Goal: Find contact information: Find contact information

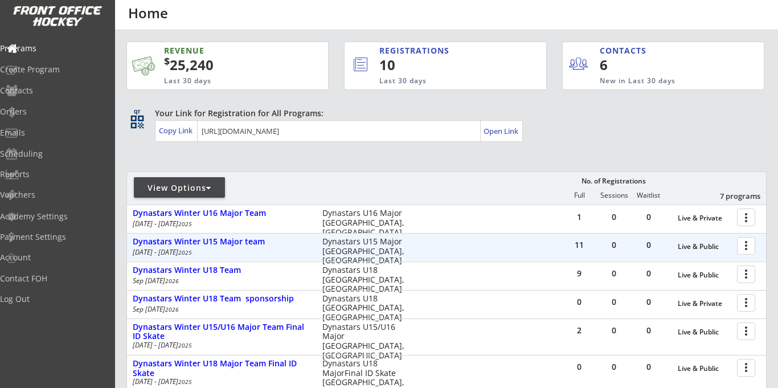
click at [742, 246] on div at bounding box center [748, 245] width 20 height 20
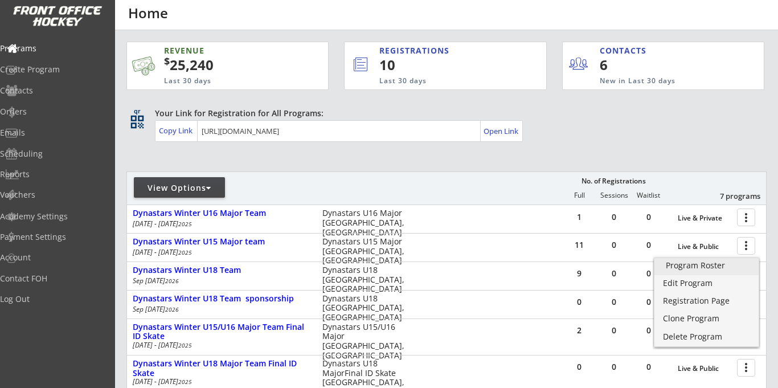
click at [689, 266] on div "Program Roster" at bounding box center [705, 265] width 81 height 8
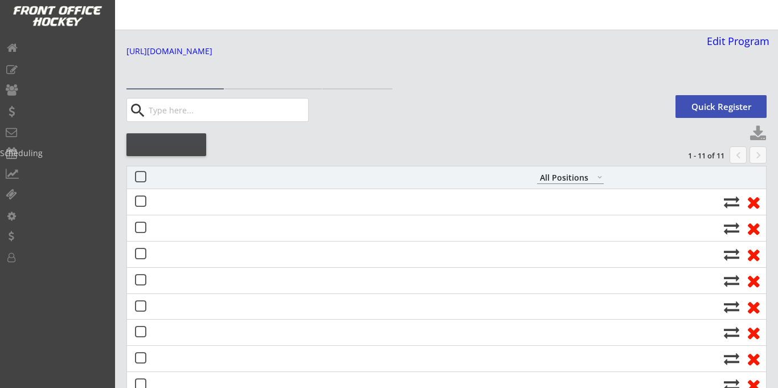
select select ""All Positions""
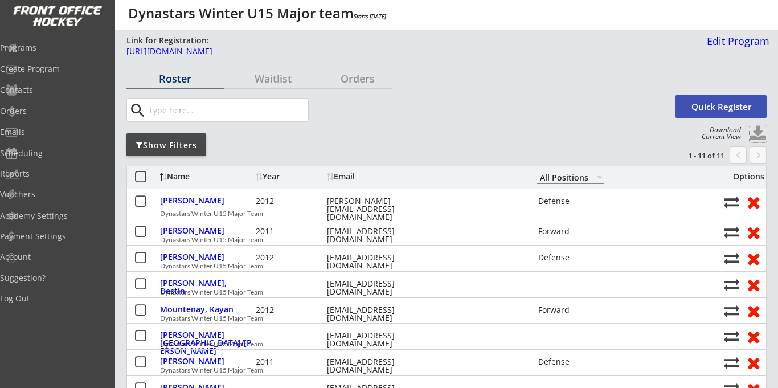
click at [757, 132] on button at bounding box center [757, 133] width 17 height 17
select select ""Player Info""
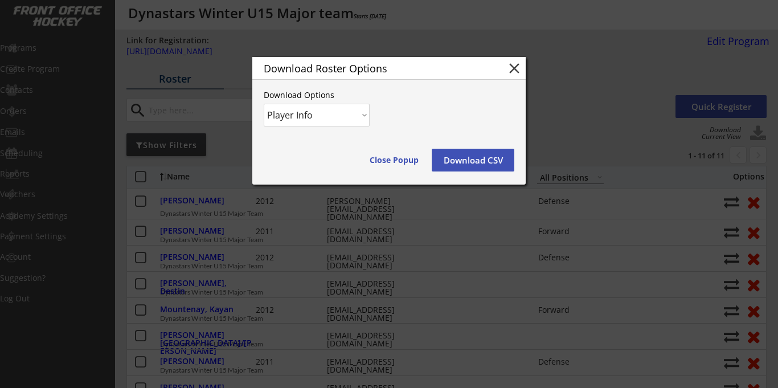
click at [458, 158] on button "Download CSV" at bounding box center [473, 160] width 83 height 23
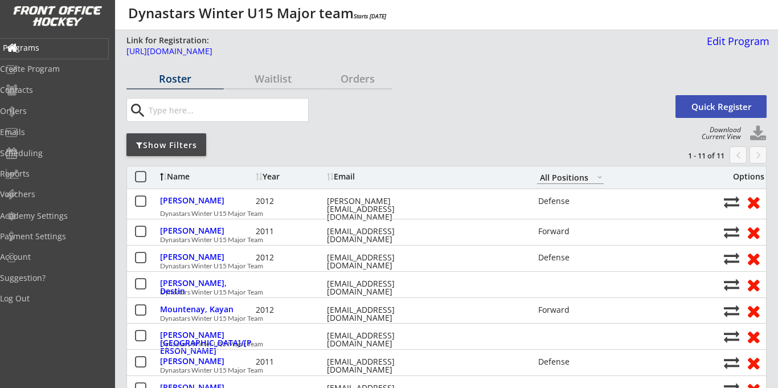
click at [65, 47] on div "Programs" at bounding box center [54, 48] width 102 height 8
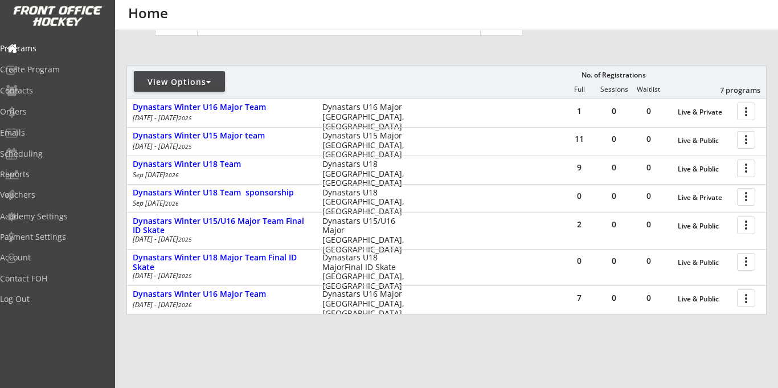
scroll to position [139, 0]
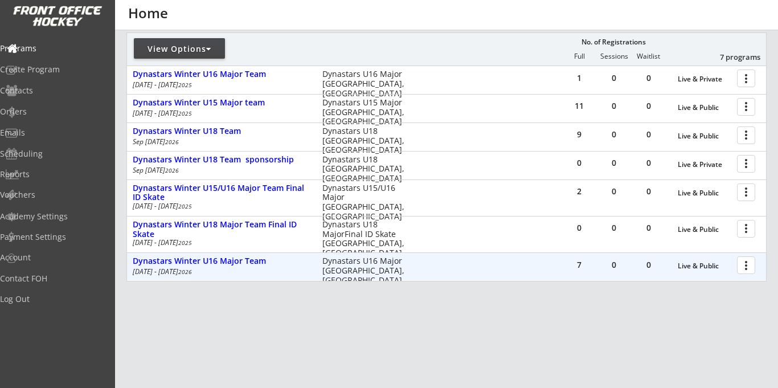
click at [739, 268] on div at bounding box center [748, 264] width 20 height 20
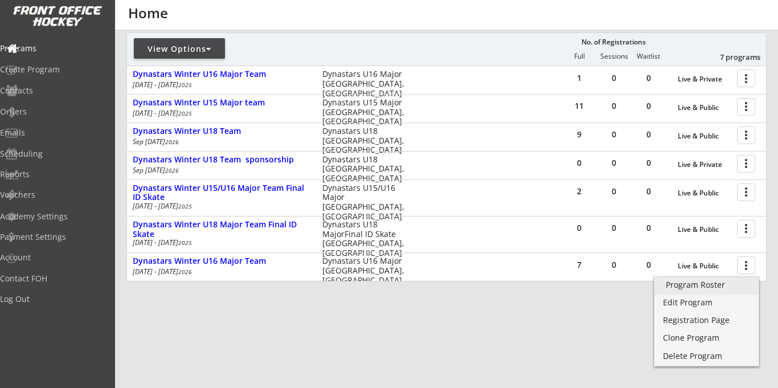
click at [677, 288] on div "Program Roster" at bounding box center [705, 285] width 81 height 8
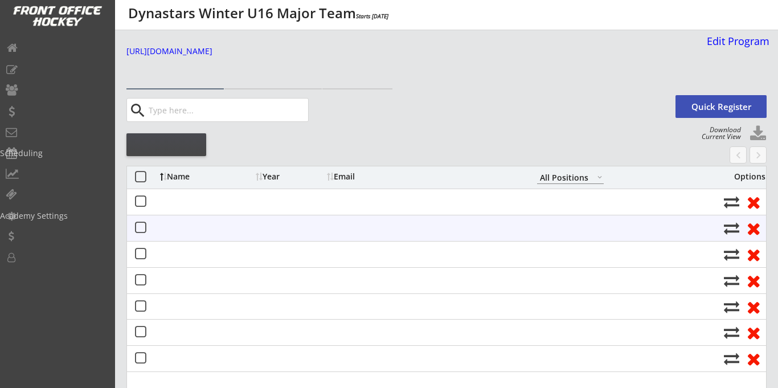
select select ""All Positions""
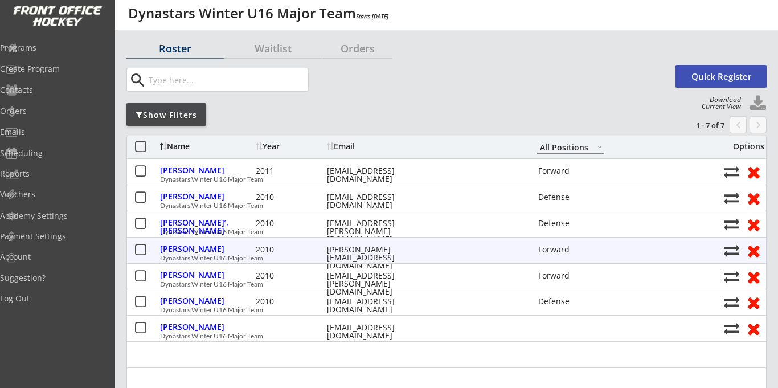
scroll to position [26, 0]
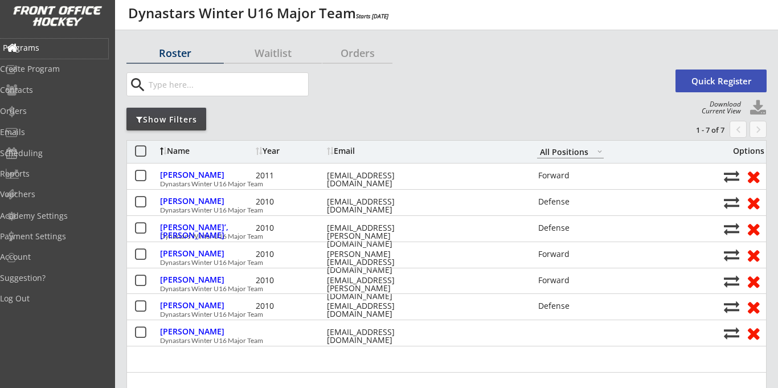
click at [49, 50] on div "Programs" at bounding box center [54, 48] width 102 height 8
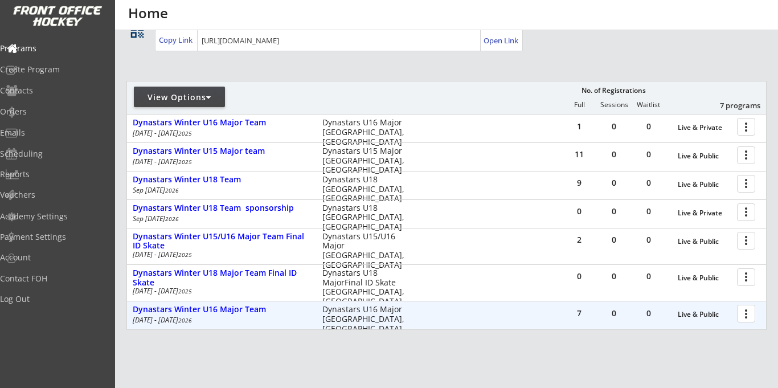
scroll to position [113, 0]
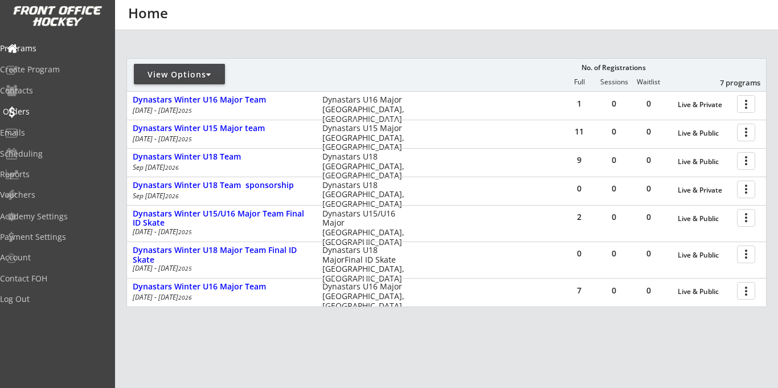
drag, startPoint x: 36, startPoint y: 112, endPoint x: 47, endPoint y: 110, distance: 11.1
click at [37, 112] on div "Orders" at bounding box center [54, 112] width 102 height 8
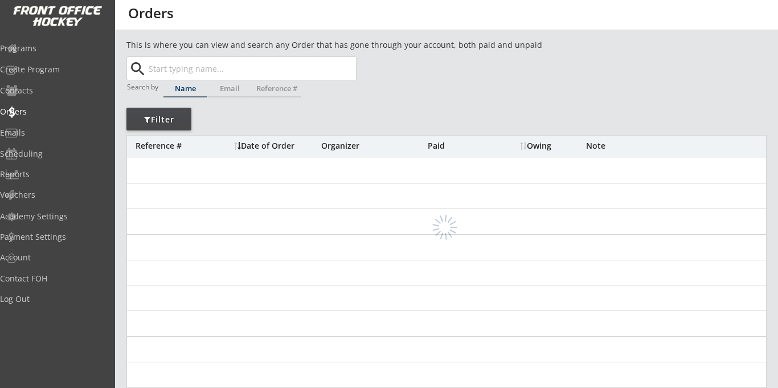
click at [220, 71] on input "text" at bounding box center [250, 68] width 209 height 23
type input "[PERSON_NAME]"
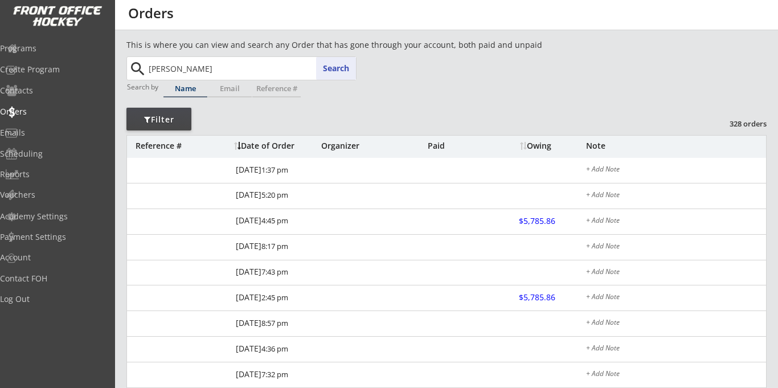
type input "[PERSON_NAME]"
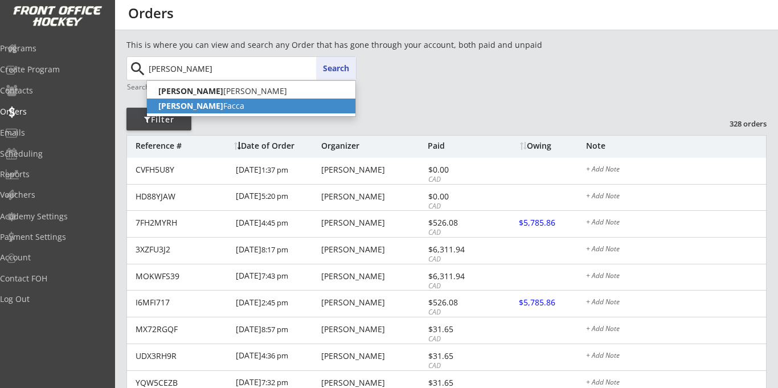
click at [187, 107] on p "[PERSON_NAME]" at bounding box center [251, 105] width 208 height 15
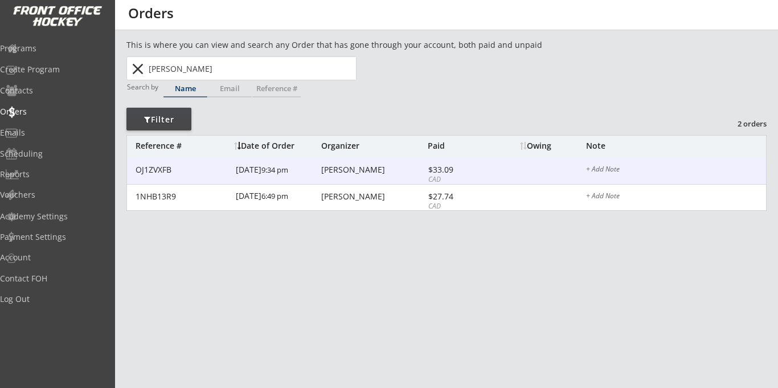
type input "[PERSON_NAME]"
click at [332, 172] on div "[PERSON_NAME]" at bounding box center [373, 170] width 104 height 8
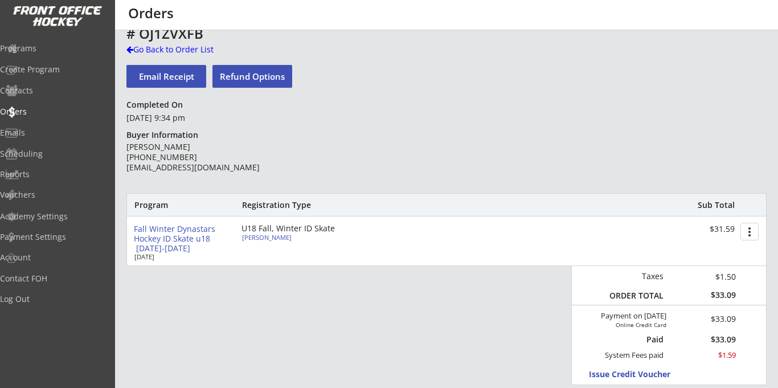
scroll to position [18, 0]
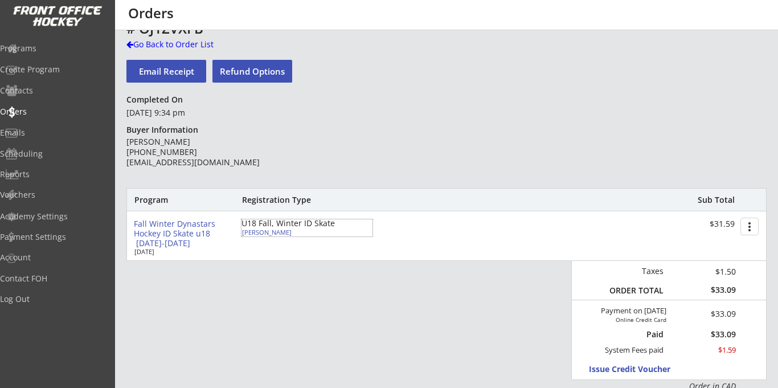
click at [254, 234] on div "[PERSON_NAME]" at bounding box center [305, 232] width 127 height 6
select select ""Defense""
select select ""PHL""
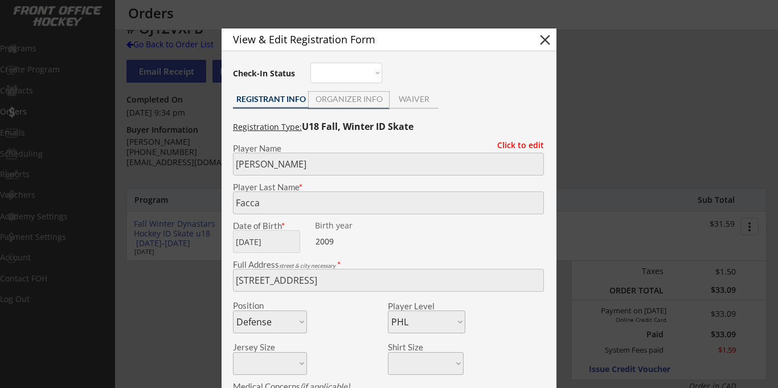
click at [333, 100] on div "ORGANIZER INFO" at bounding box center [349, 99] width 80 height 8
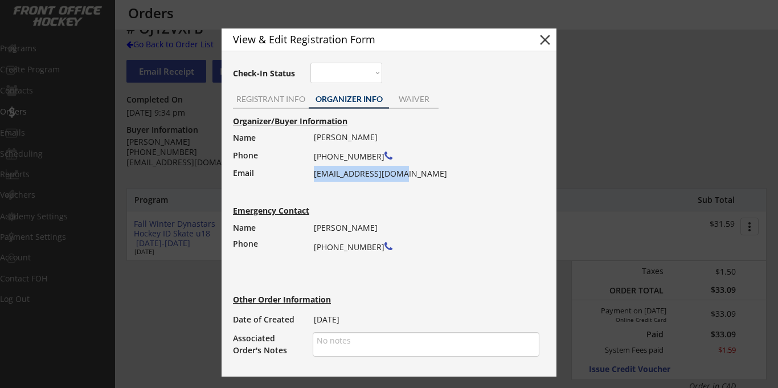
drag, startPoint x: 398, startPoint y: 173, endPoint x: 315, endPoint y: 174, distance: 83.1
click at [315, 174] on div "[PERSON_NAME] [PHONE_NUMBER] [EMAIL_ADDRESS][DOMAIN_NAME]" at bounding box center [423, 155] width 218 height 52
copy div "[EMAIL_ADDRESS][DOMAIN_NAME]"
drag, startPoint x: 315, startPoint y: 158, endPoint x: 367, endPoint y: 158, distance: 52.4
click at [367, 159] on div "[PERSON_NAME] [PHONE_NUMBER] [EMAIL_ADDRESS][DOMAIN_NAME]" at bounding box center [423, 155] width 218 height 52
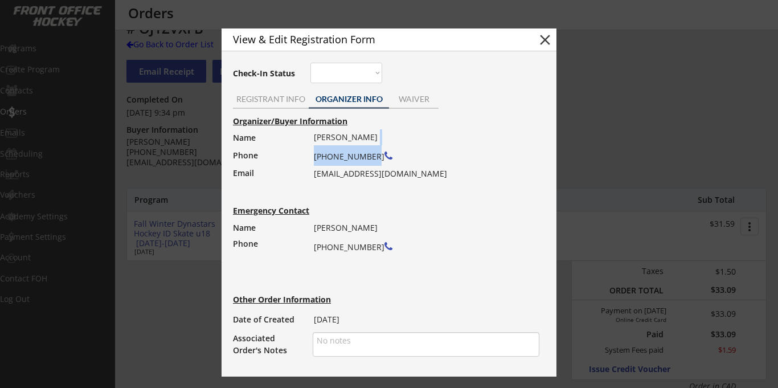
drag, startPoint x: 371, startPoint y: 157, endPoint x: 316, endPoint y: 157, distance: 54.6
click at [316, 157] on div "[PERSON_NAME] [PHONE_NUMBER] [EMAIL_ADDRESS][DOMAIN_NAME]" at bounding box center [423, 155] width 218 height 52
copy div "403) 669-1372"
drag, startPoint x: 357, startPoint y: 137, endPoint x: 314, endPoint y: 136, distance: 43.8
click at [314, 136] on div "[PERSON_NAME] [PHONE_NUMBER] [EMAIL_ADDRESS][DOMAIN_NAME]" at bounding box center [423, 155] width 218 height 52
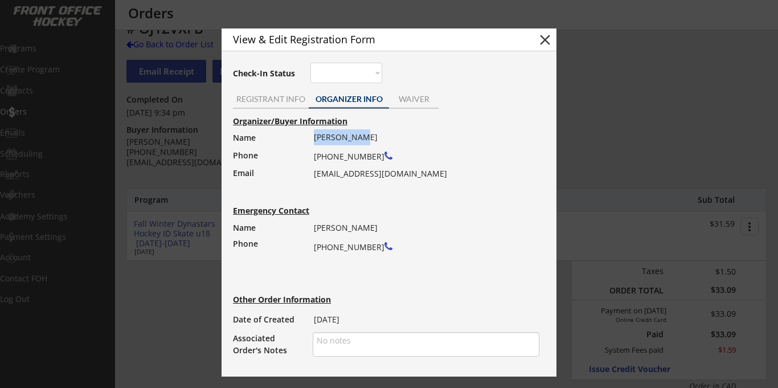
copy div "[PERSON_NAME]"
